Goal: Obtain resource: Obtain resource

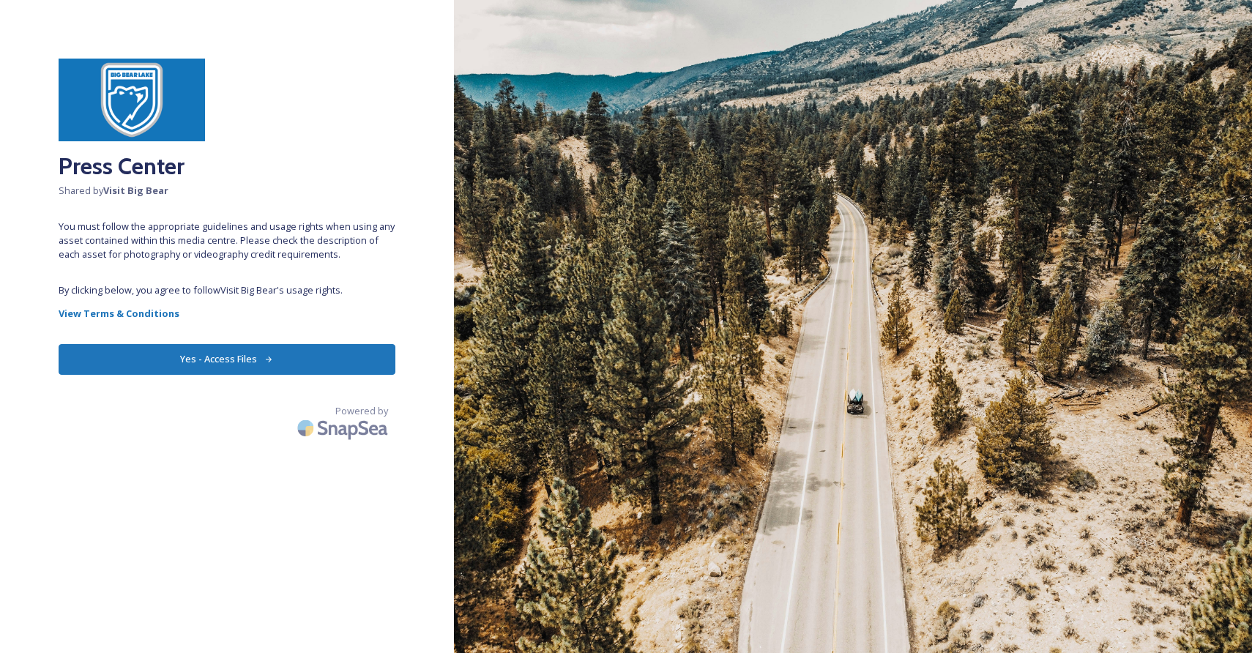
click at [247, 357] on button "Yes - Access Files" at bounding box center [227, 359] width 337 height 30
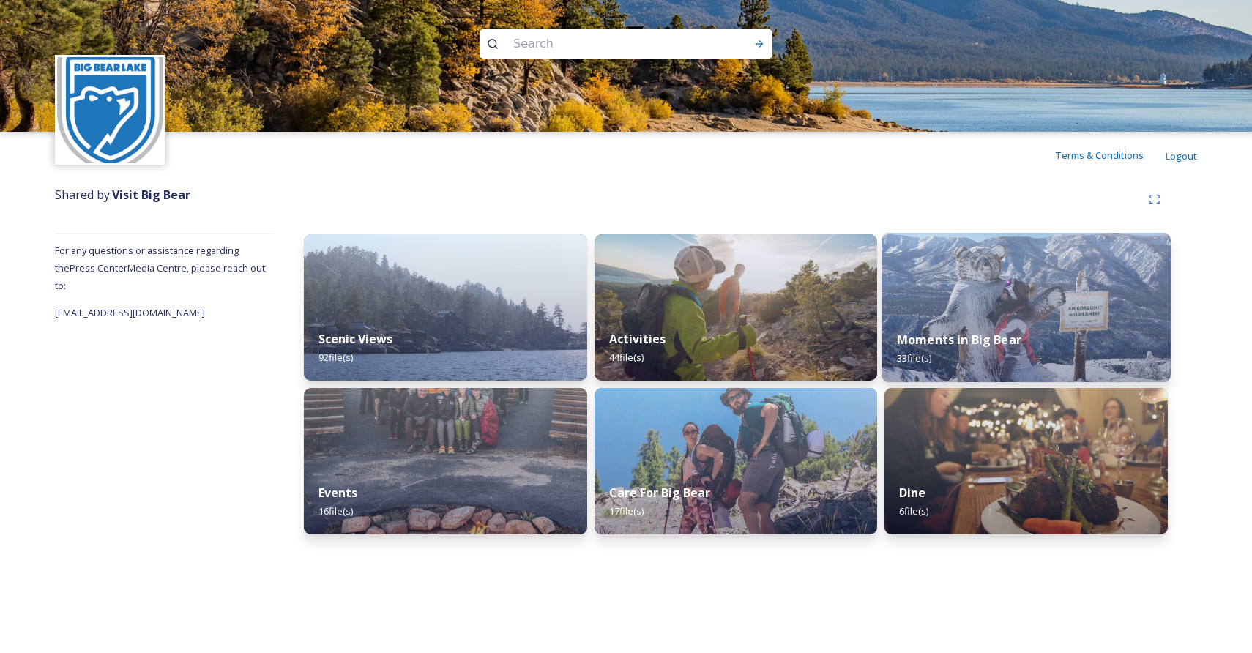
click at [1010, 324] on div "Moments in Big Bear 33 file(s)" at bounding box center [1026, 349] width 288 height 67
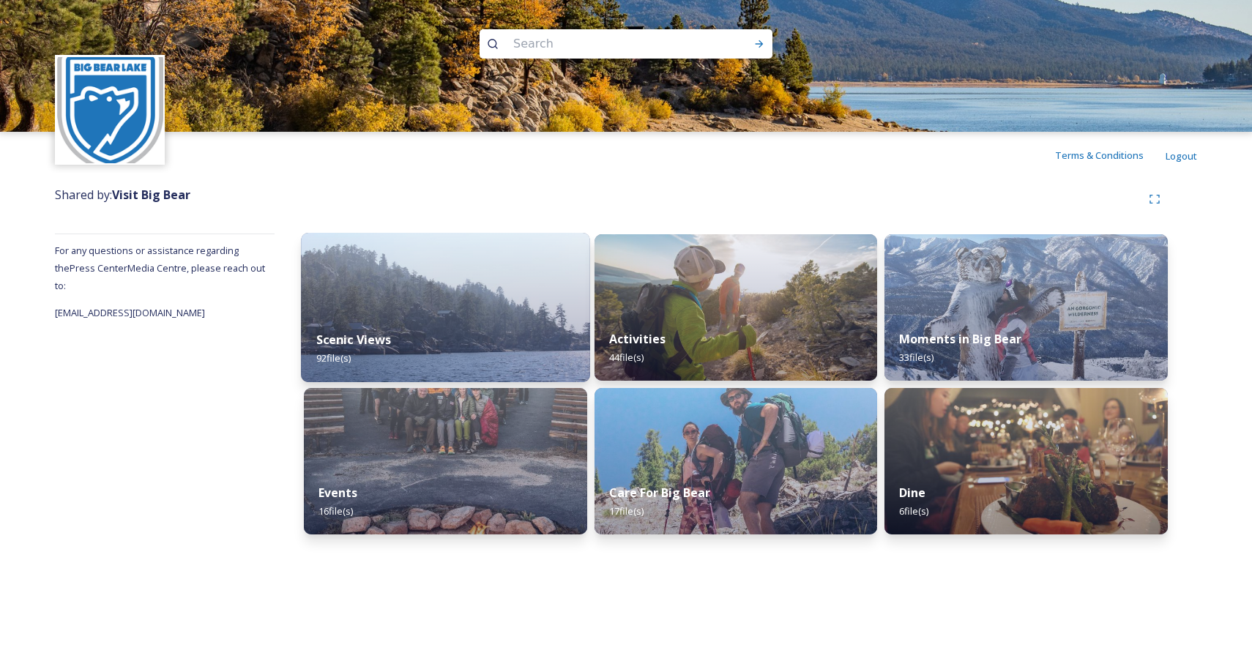
click at [459, 349] on div "Scenic Views 92 file(s)" at bounding box center [445, 349] width 288 height 67
